Goal: Book appointment/travel/reservation

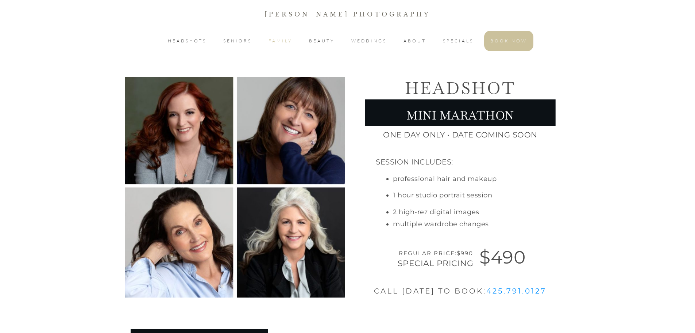
click at [273, 43] on span "FAMILY" at bounding box center [281, 41] width 24 height 9
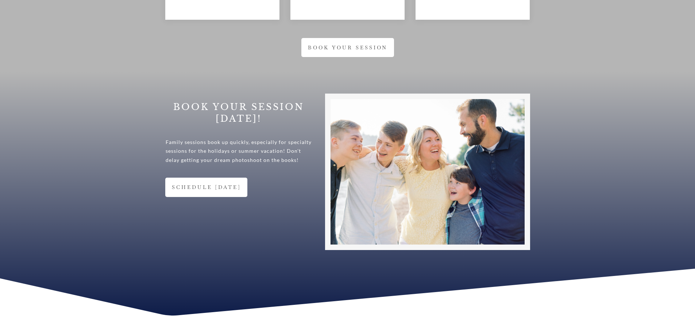
scroll to position [1716, 0]
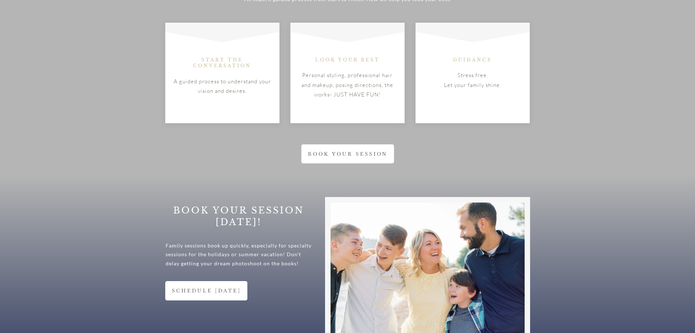
click at [346, 143] on link "BOOK YOUR SESSION" at bounding box center [348, 152] width 93 height 19
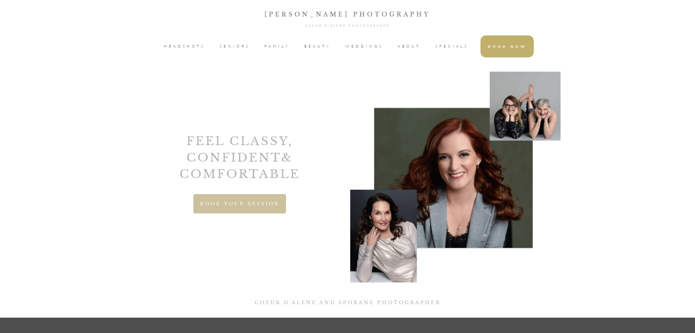
click at [448, 48] on span "SPECIALS" at bounding box center [451, 46] width 33 height 11
